Goal: Information Seeking & Learning: Learn about a topic

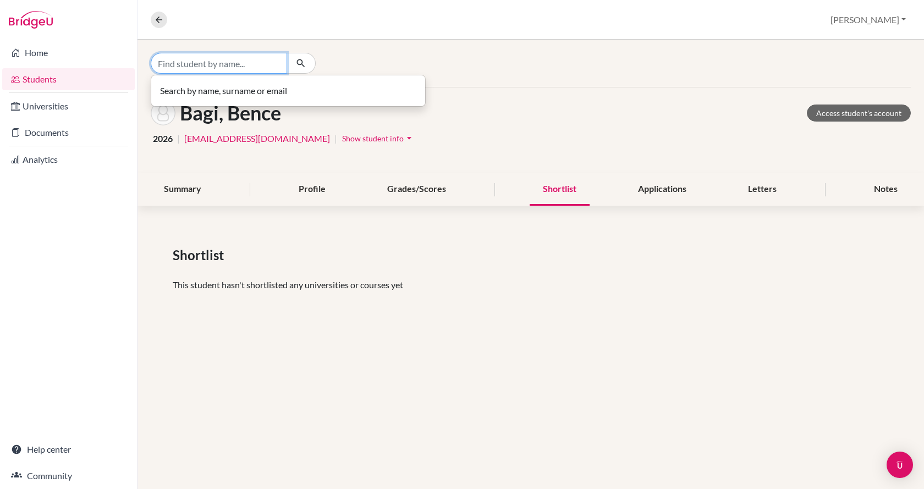
click at [215, 59] on input "Find student by name..." at bounding box center [219, 63] width 136 height 21
type input "x"
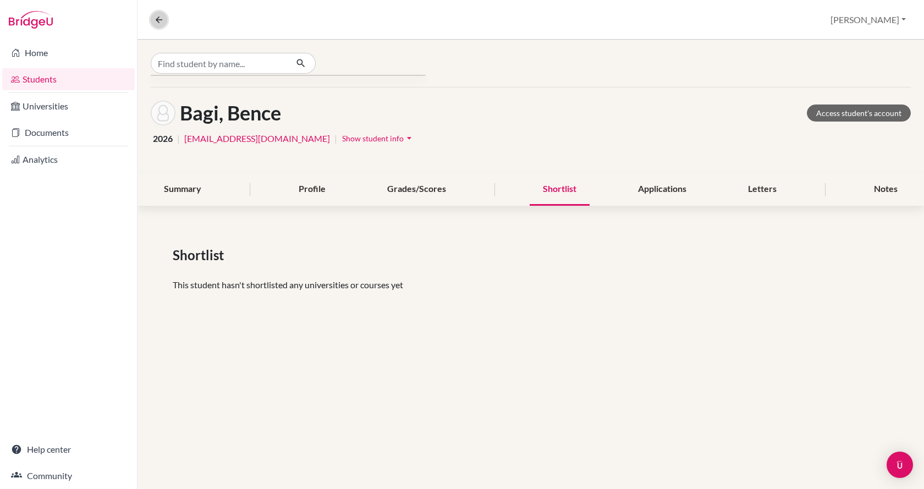
click at [157, 20] on icon at bounding box center [159, 20] width 10 height 10
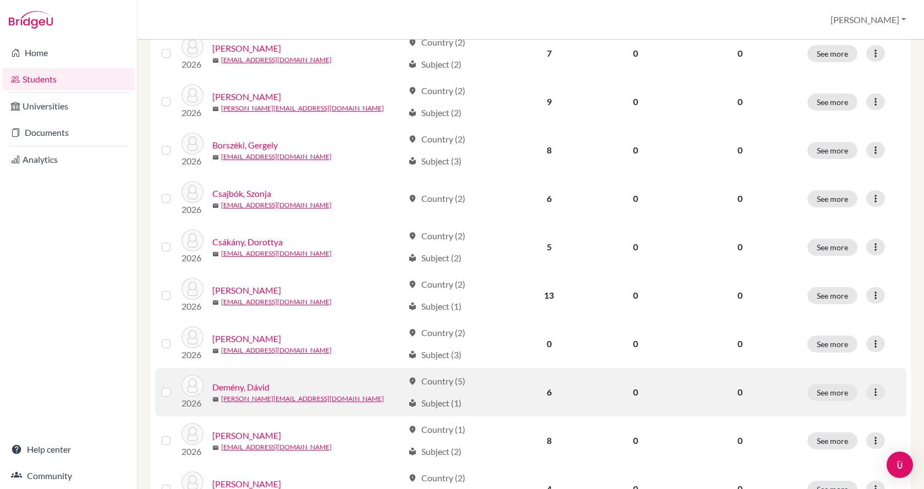
scroll to position [660, 0]
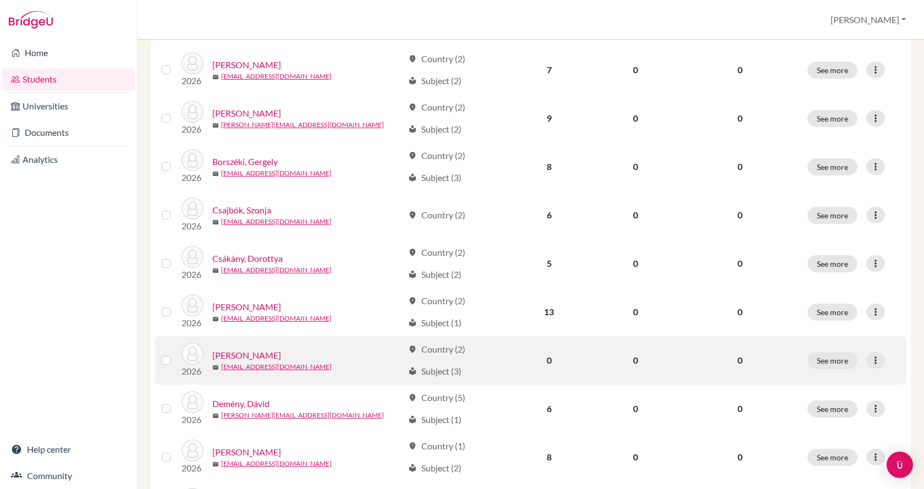
click at [232, 350] on link "[PERSON_NAME]" at bounding box center [246, 355] width 69 height 13
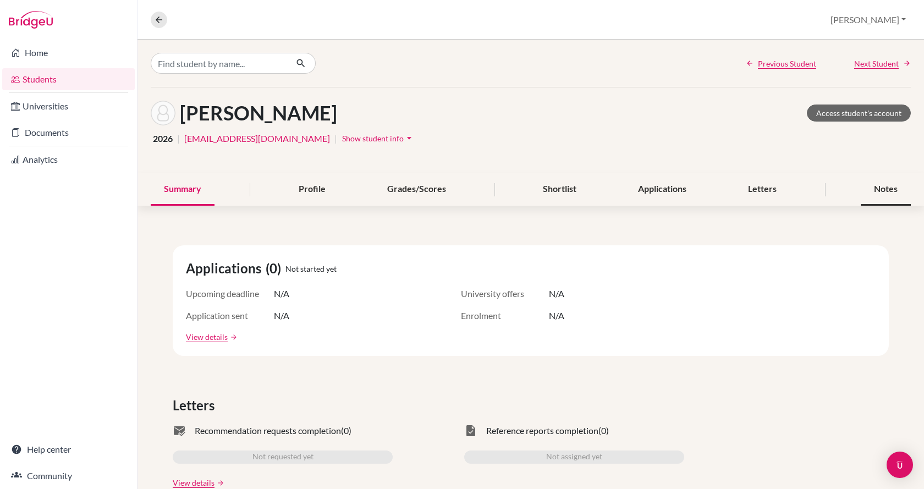
click at [874, 192] on div "Notes" at bounding box center [886, 189] width 50 height 32
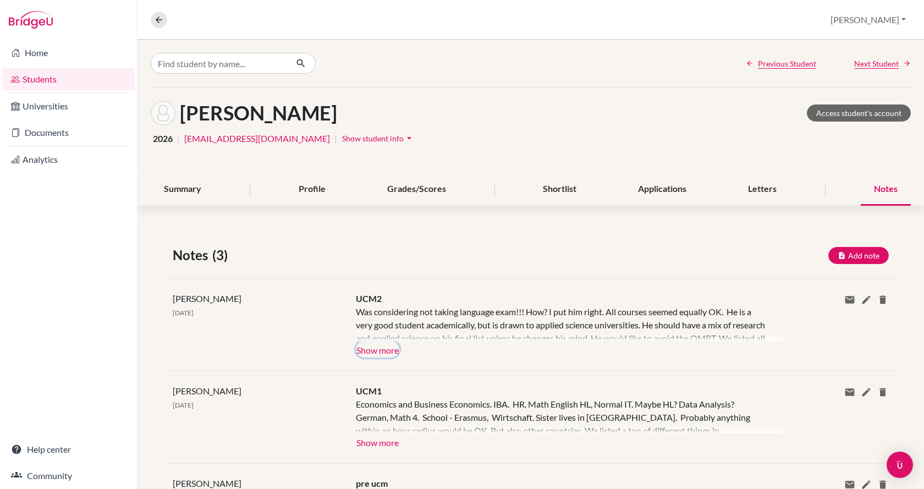
click at [386, 343] on button "Show more" at bounding box center [377, 349] width 43 height 17
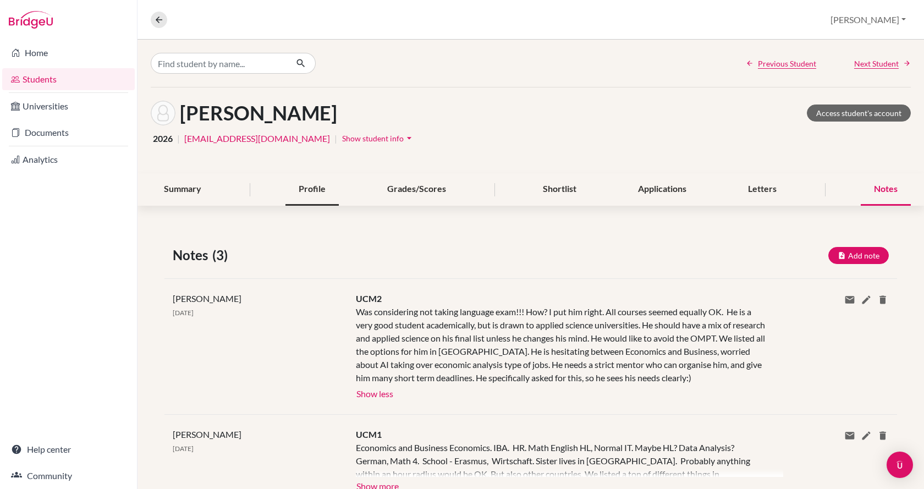
click at [303, 191] on div "Profile" at bounding box center [312, 189] width 53 height 32
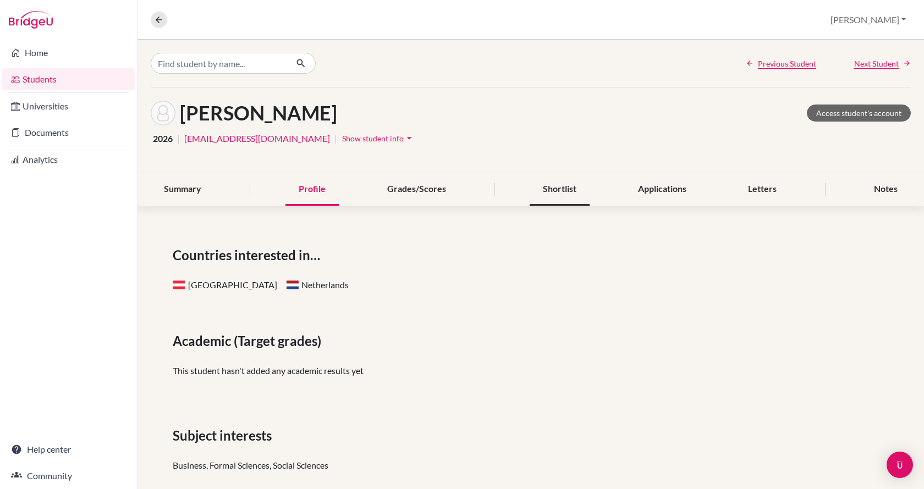
click at [549, 189] on div "Shortlist" at bounding box center [560, 189] width 60 height 32
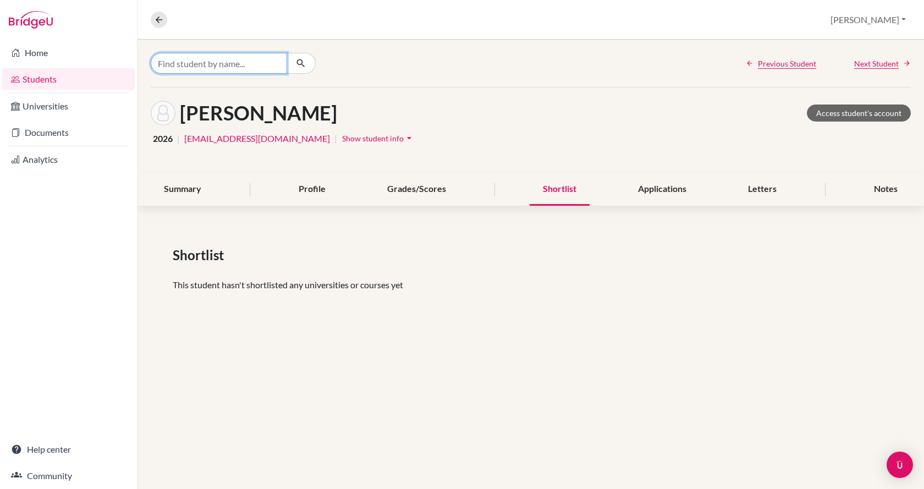
click at [246, 62] on input "Find student by name..." at bounding box center [219, 63] width 136 height 21
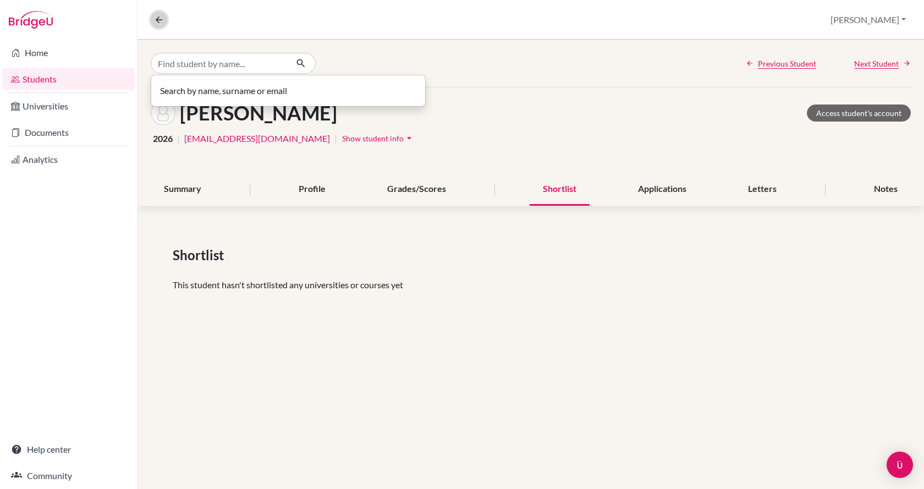
click at [162, 24] on icon at bounding box center [159, 20] width 10 height 10
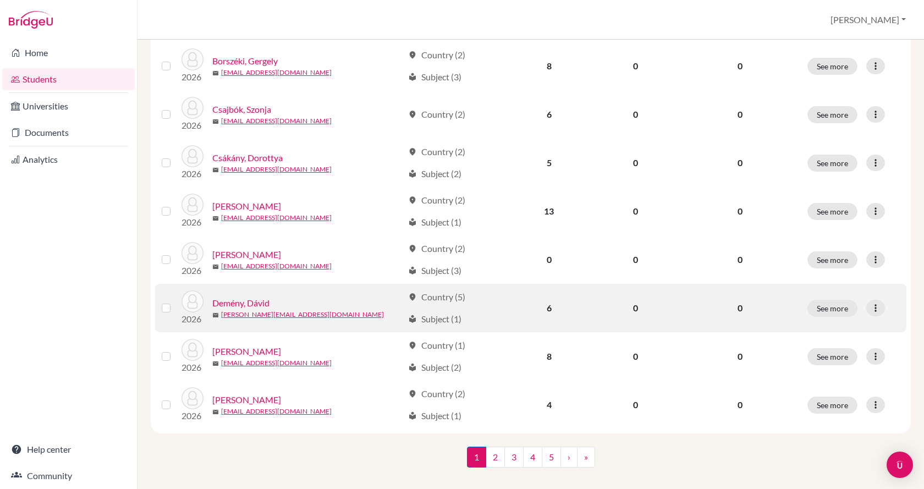
scroll to position [770, 0]
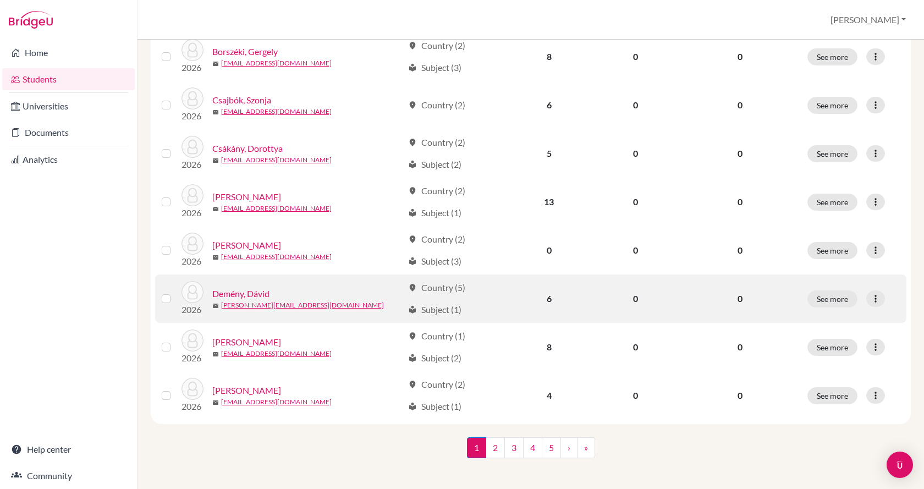
click at [266, 288] on link "Demény, Dávid" at bounding box center [240, 293] width 57 height 13
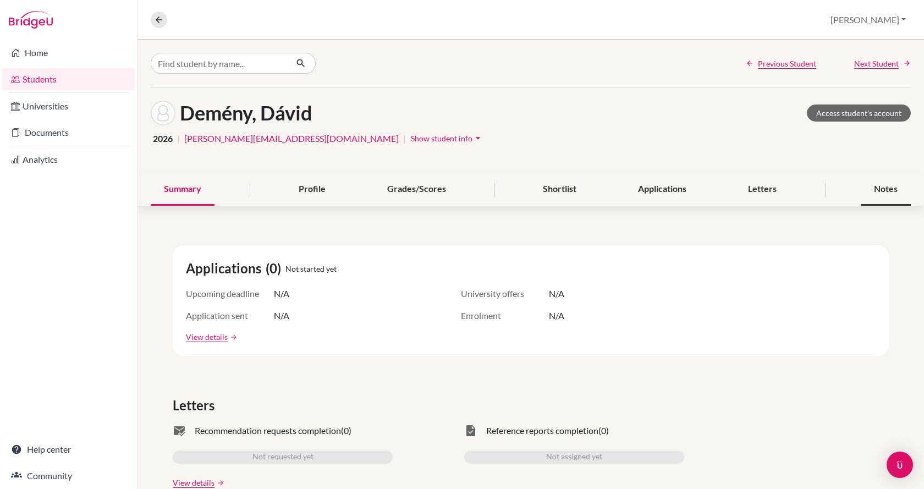
click at [879, 191] on div "Notes" at bounding box center [886, 189] width 50 height 32
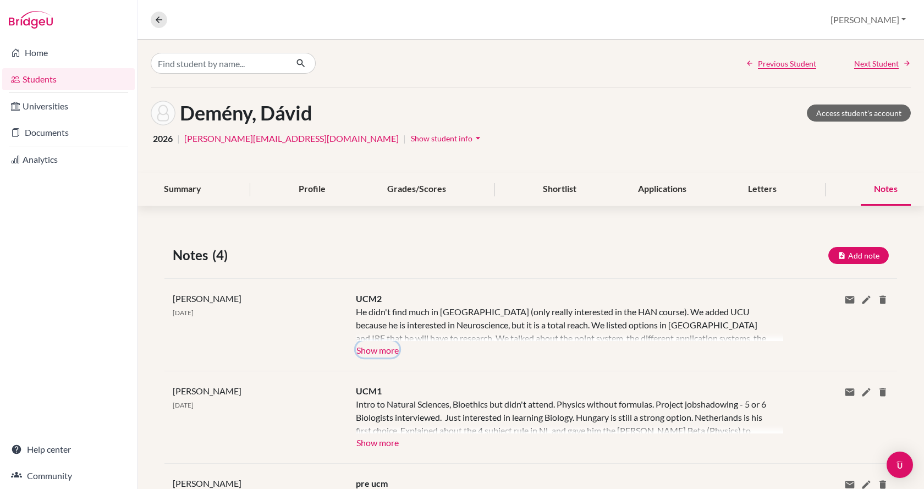
click at [392, 353] on button "Show more" at bounding box center [377, 349] width 43 height 17
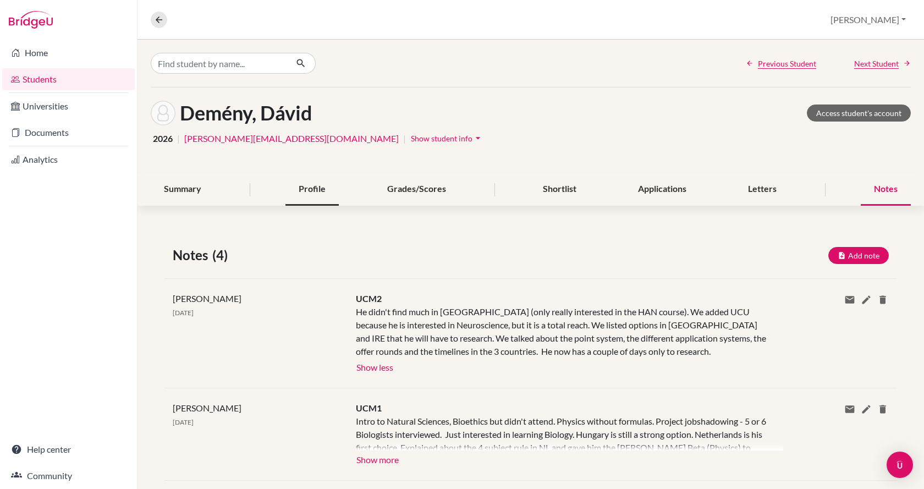
click at [314, 190] on div "Profile" at bounding box center [312, 189] width 53 height 32
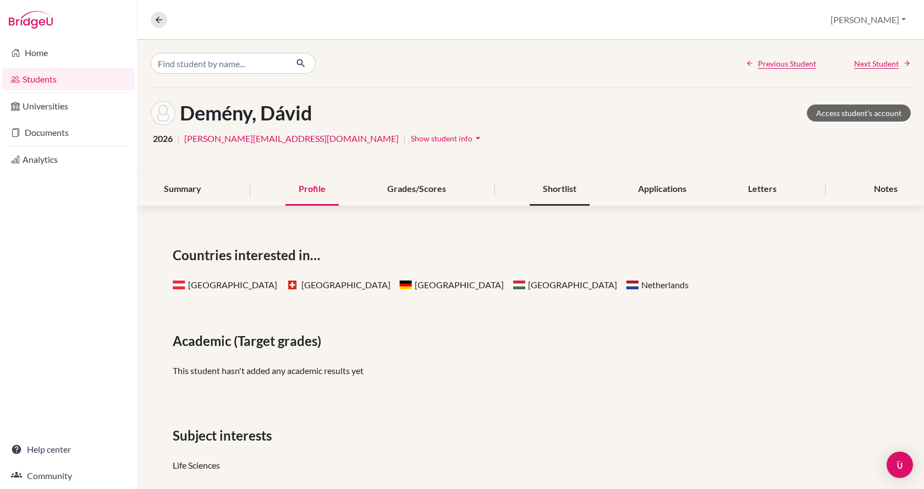
click at [552, 191] on div "Shortlist" at bounding box center [560, 189] width 60 height 32
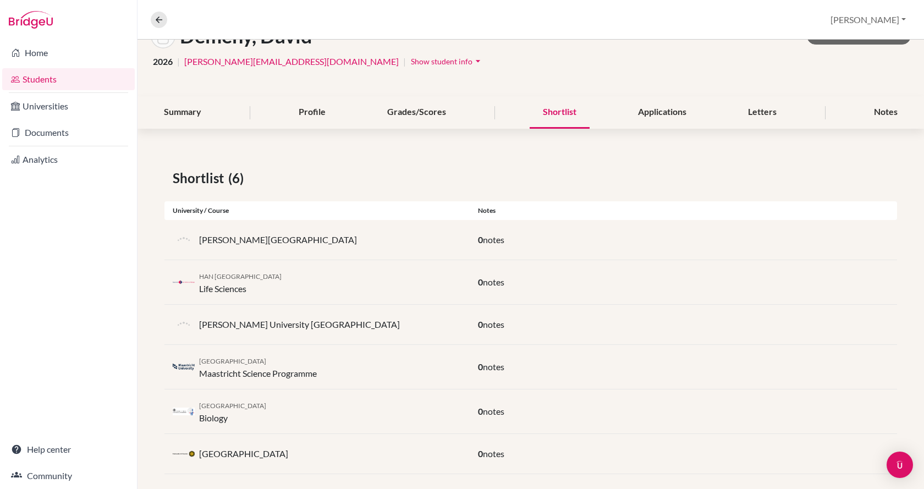
scroll to position [89, 0]
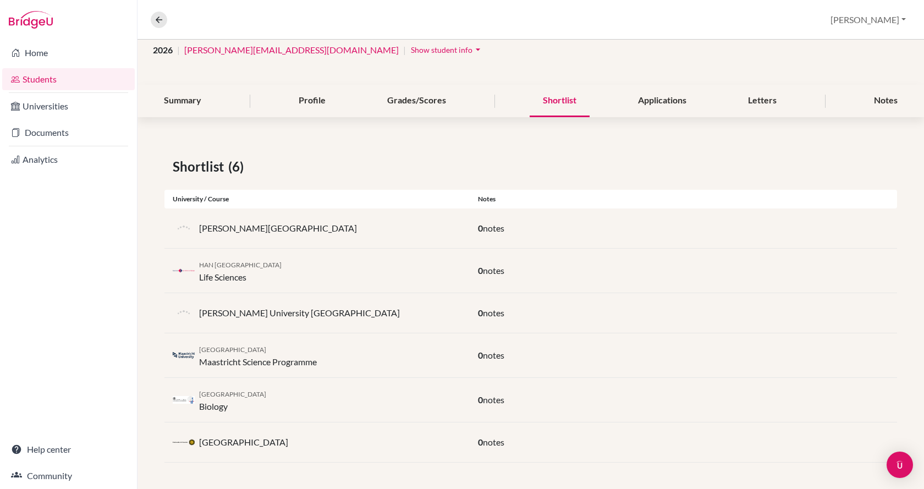
click at [358, 149] on div "Shortlist (6) University / Course Notes [PERSON_NAME][GEOGRAPHIC_DATA] 0 notes …" at bounding box center [531, 309] width 787 height 359
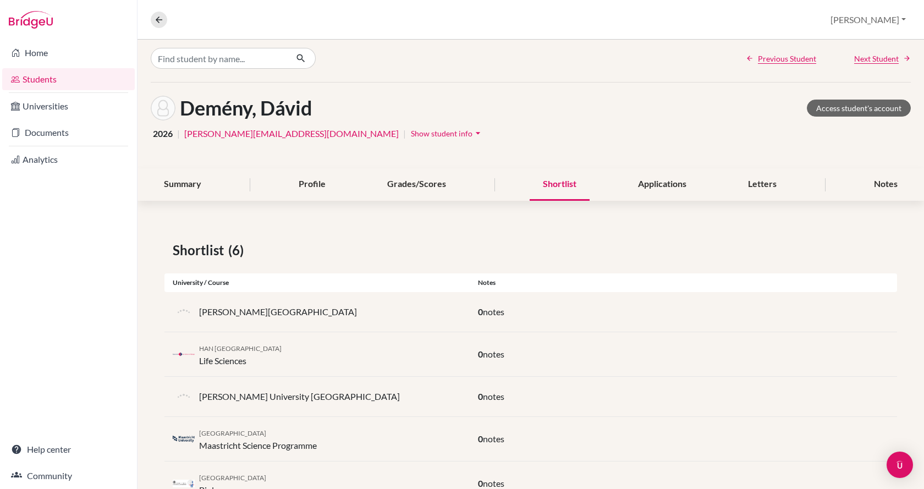
scroll to position [0, 0]
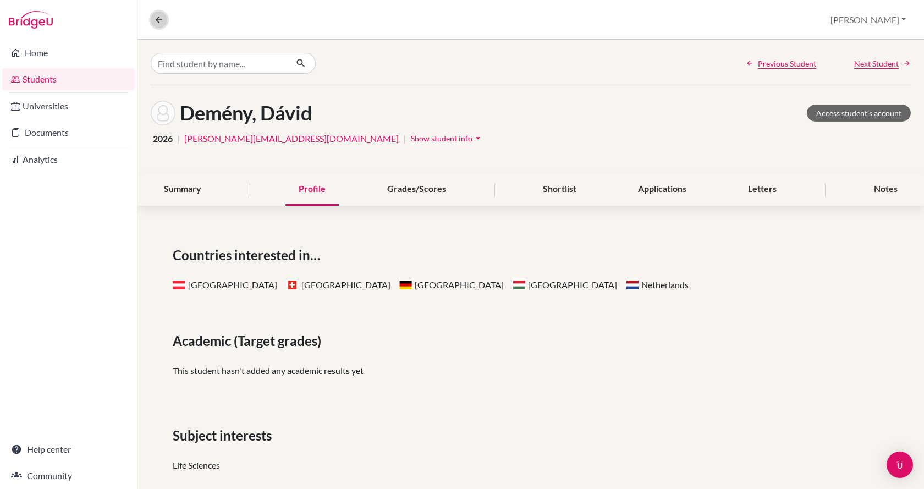
click at [158, 23] on icon at bounding box center [159, 20] width 10 height 10
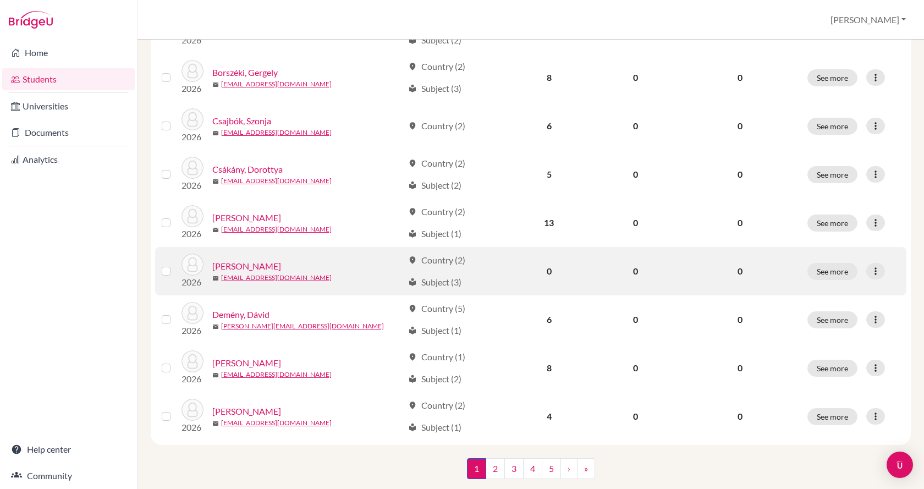
scroll to position [770, 0]
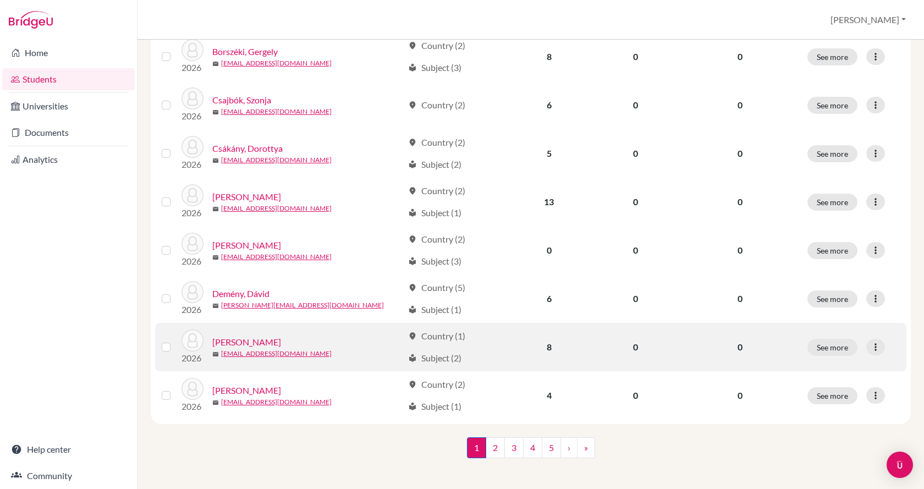
click at [268, 338] on link "[PERSON_NAME]" at bounding box center [246, 342] width 69 height 13
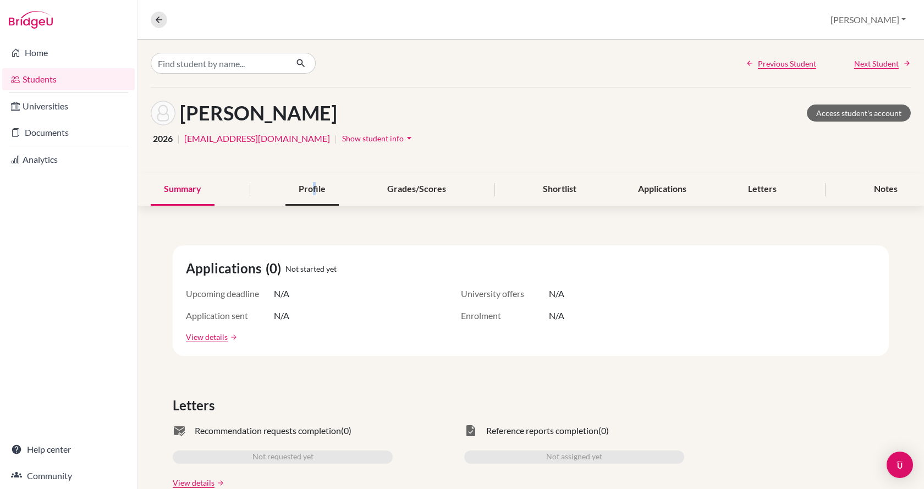
click at [313, 188] on div "Profile" at bounding box center [312, 189] width 53 height 32
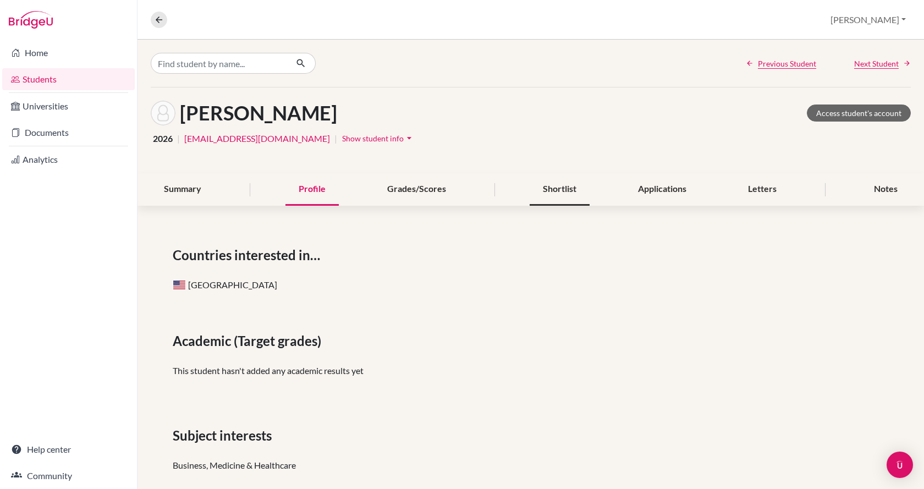
click at [550, 191] on div "Shortlist" at bounding box center [560, 189] width 60 height 32
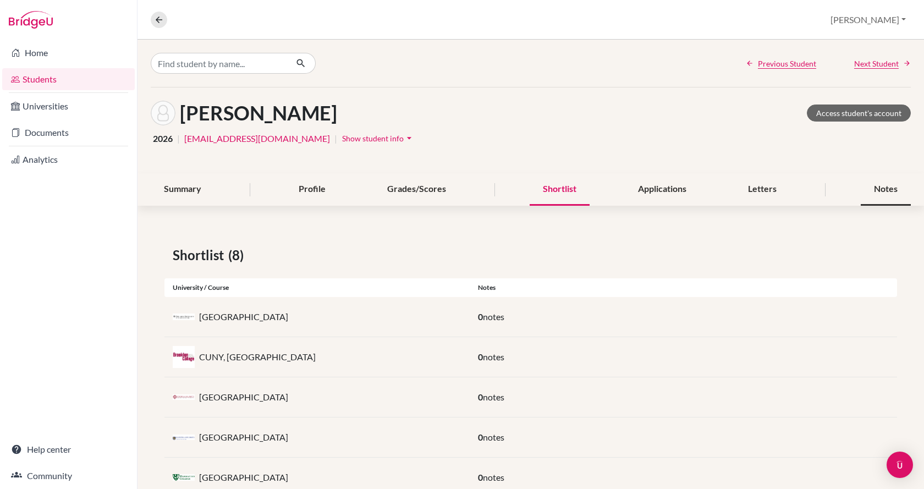
click at [861, 195] on div "Notes" at bounding box center [886, 189] width 50 height 32
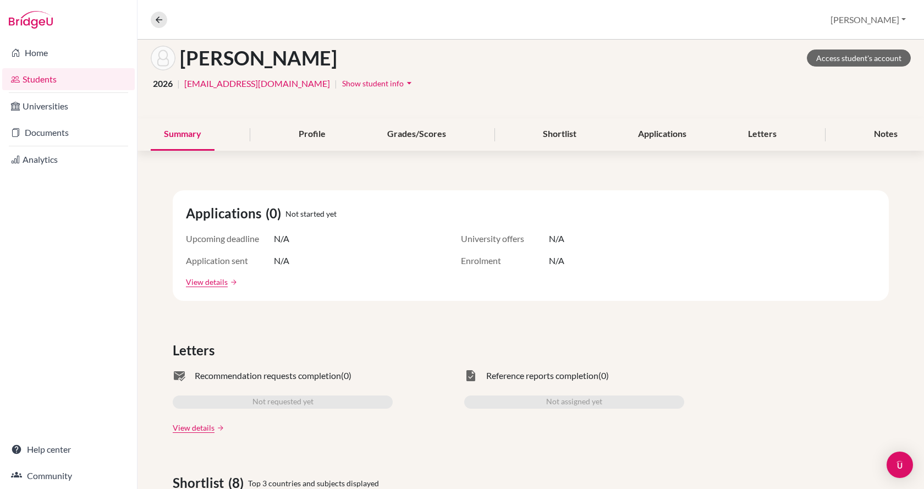
scroll to position [110, 0]
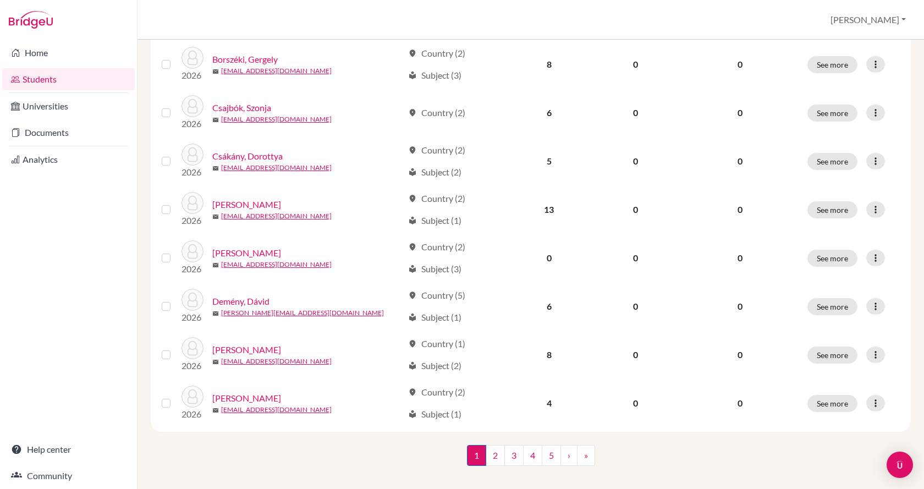
scroll to position [770, 0]
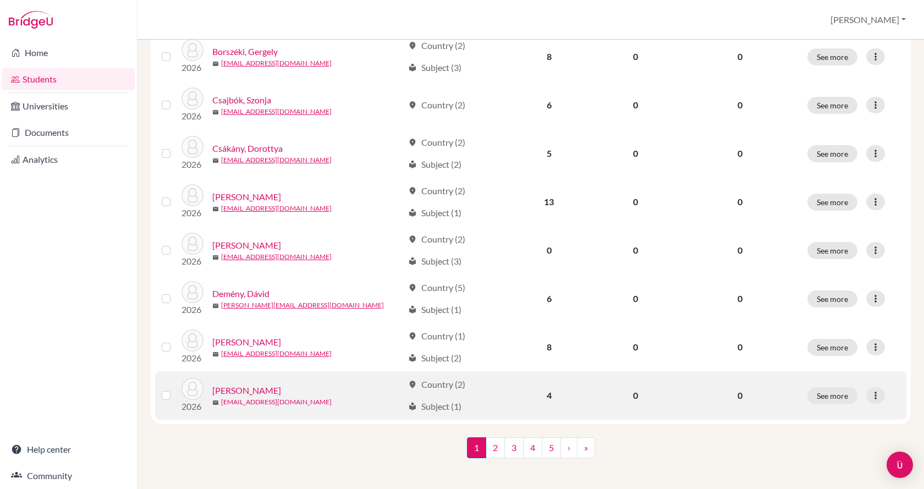
click at [253, 397] on link "[EMAIL_ADDRESS][DOMAIN_NAME]" at bounding box center [276, 402] width 111 height 10
click at [235, 384] on link "[PERSON_NAME]" at bounding box center [246, 390] width 69 height 13
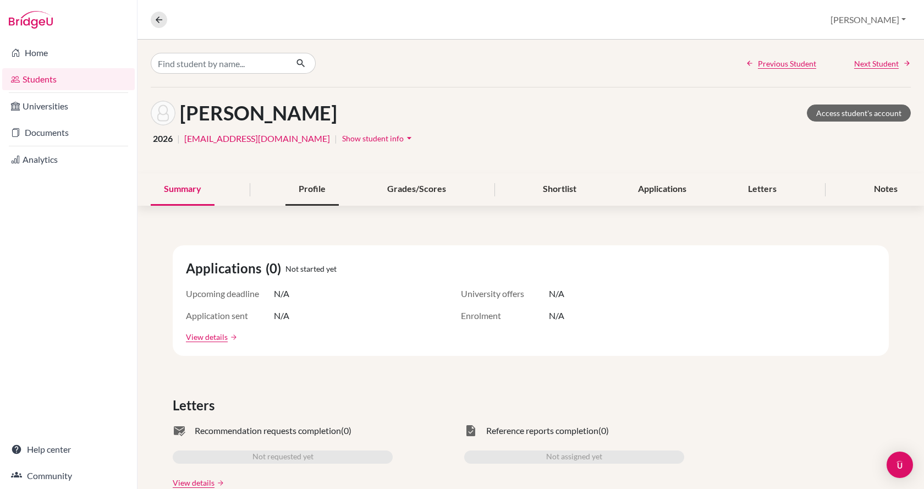
click at [293, 187] on div "Profile" at bounding box center [312, 189] width 53 height 32
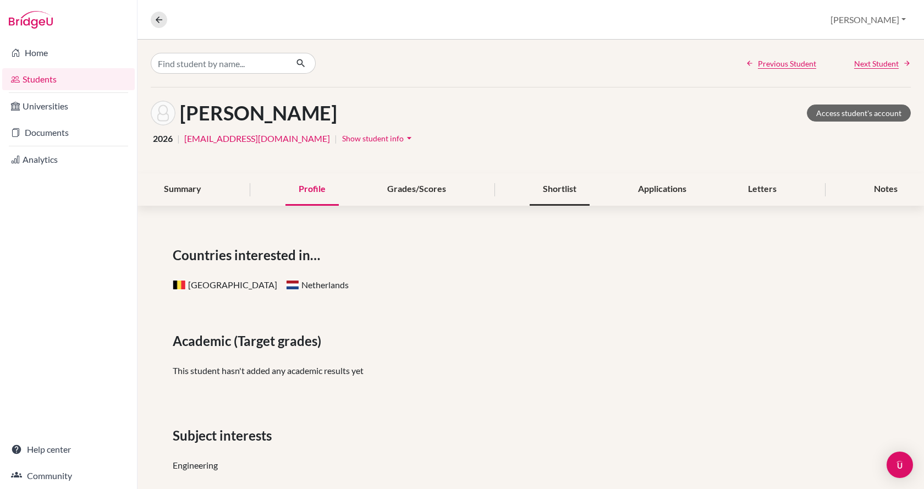
click at [561, 190] on div "Shortlist" at bounding box center [560, 189] width 60 height 32
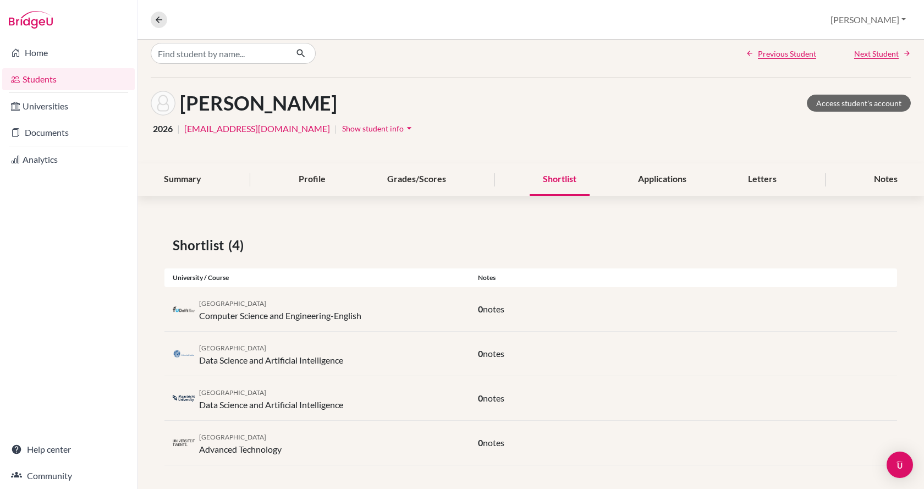
scroll to position [13, 0]
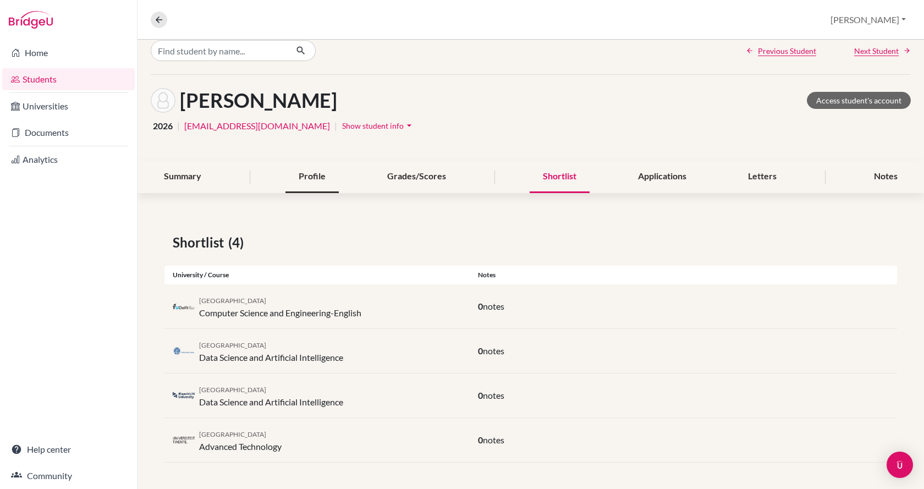
click at [314, 175] on div "Profile" at bounding box center [312, 177] width 53 height 32
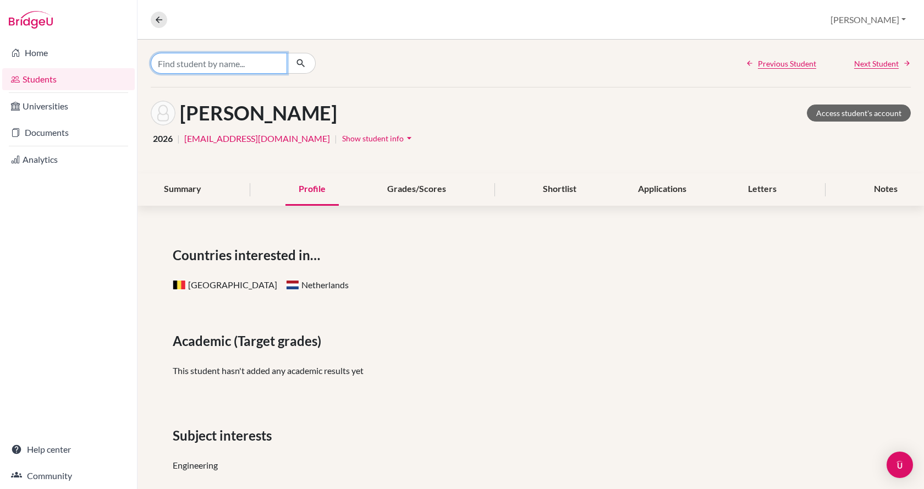
click at [242, 65] on input "Find student by name..." at bounding box center [219, 63] width 136 height 21
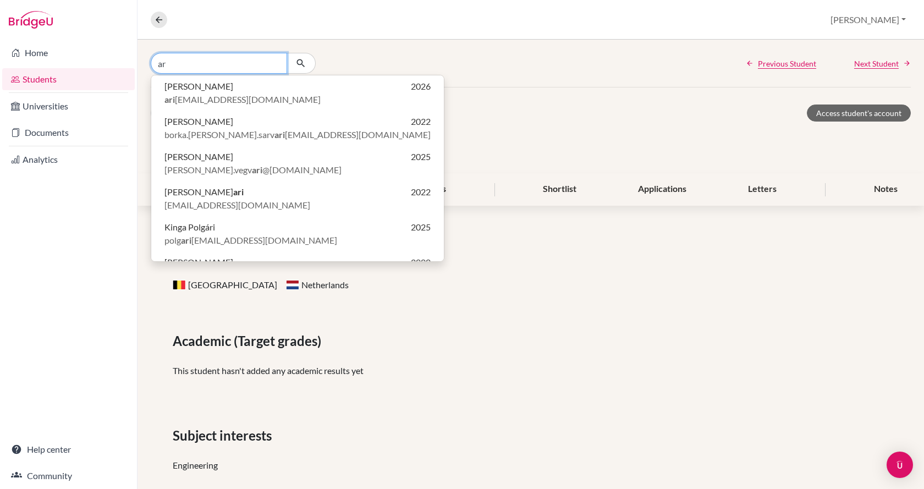
type input "a"
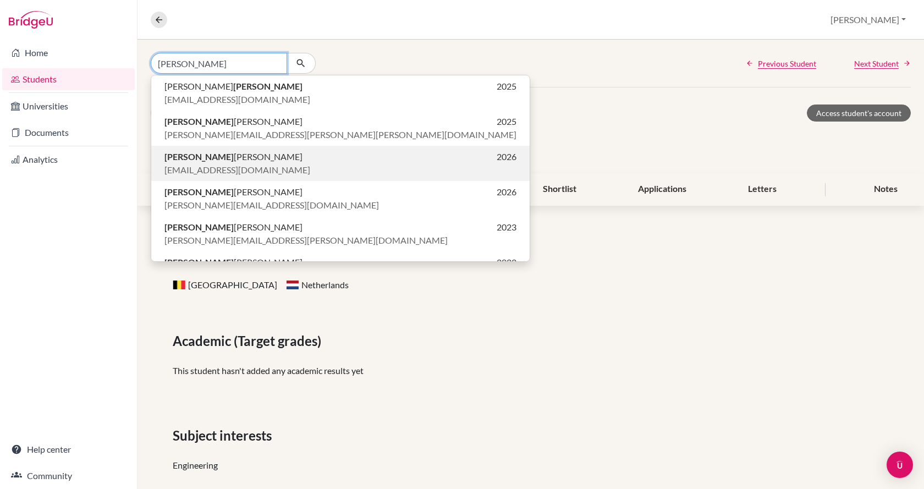
type input "[PERSON_NAME]"
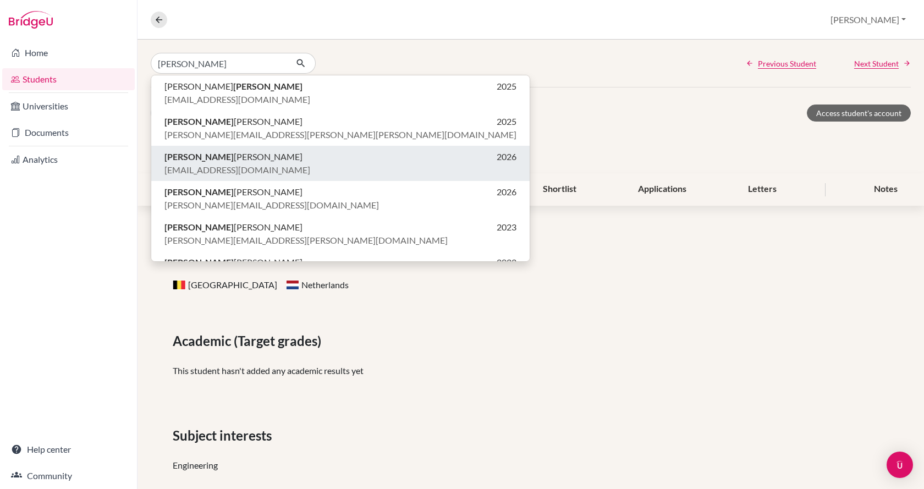
drag, startPoint x: 240, startPoint y: 150, endPoint x: 210, endPoint y: 152, distance: 30.9
click at [210, 152] on span "[PERSON_NAME]" at bounding box center [234, 156] width 138 height 13
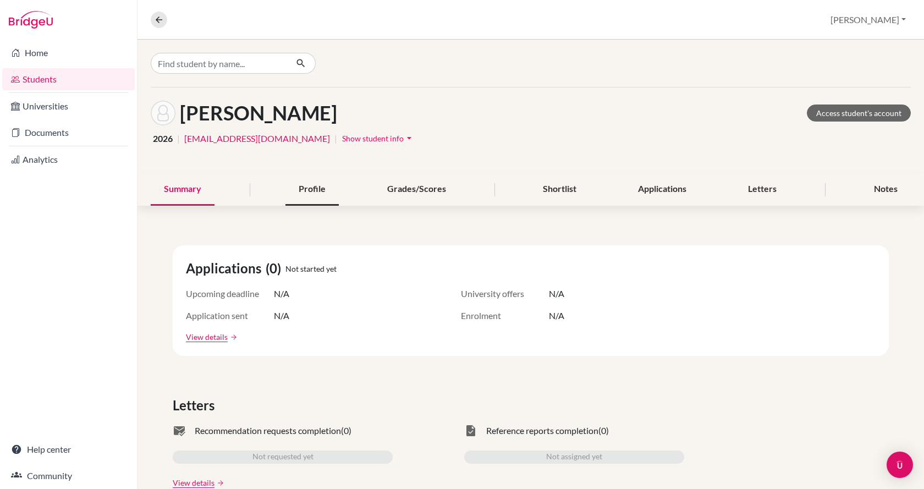
click at [302, 187] on div "Profile" at bounding box center [312, 189] width 53 height 32
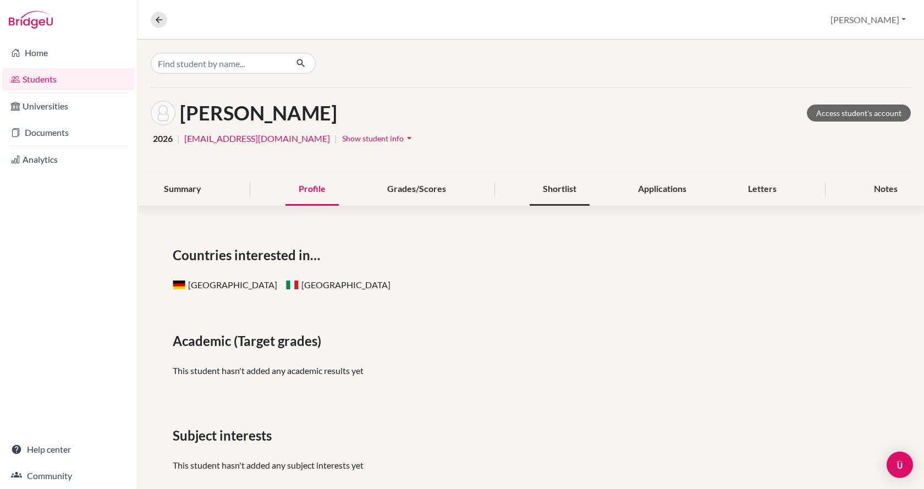
click at [557, 184] on div "Shortlist" at bounding box center [560, 189] width 60 height 32
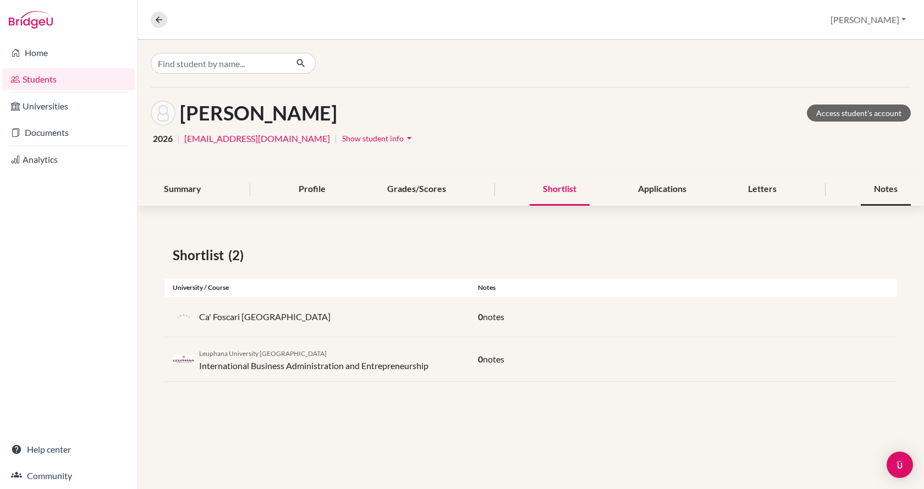
click at [879, 189] on div "Notes" at bounding box center [886, 189] width 50 height 32
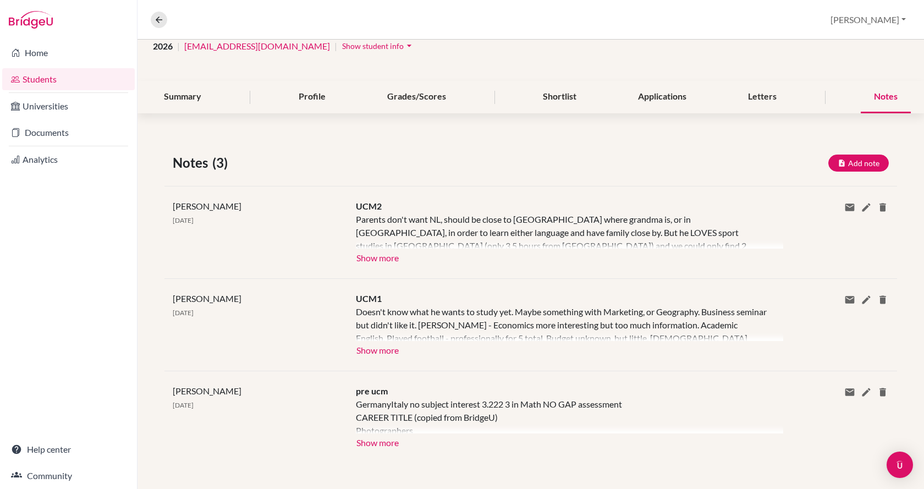
scroll to position [93, 0]
click at [374, 441] on button "Show more" at bounding box center [377, 441] width 43 height 17
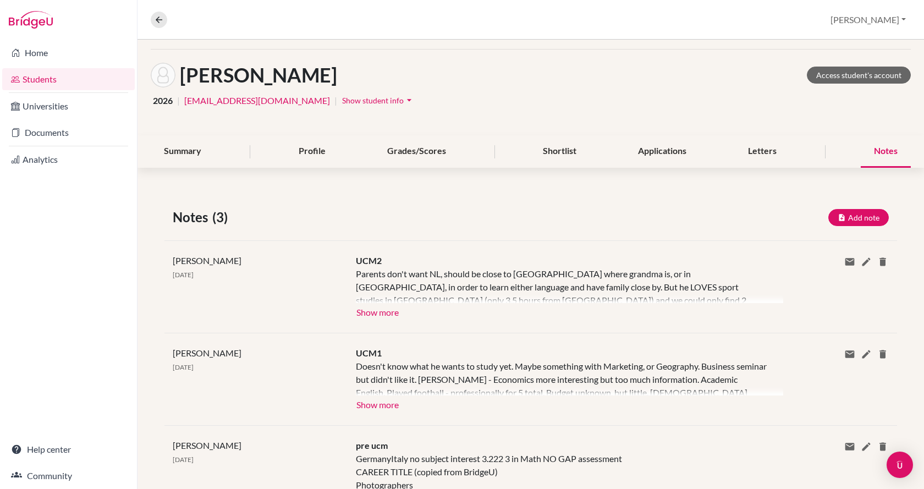
scroll to position [0, 0]
